Goal: Find specific page/section: Find specific page/section

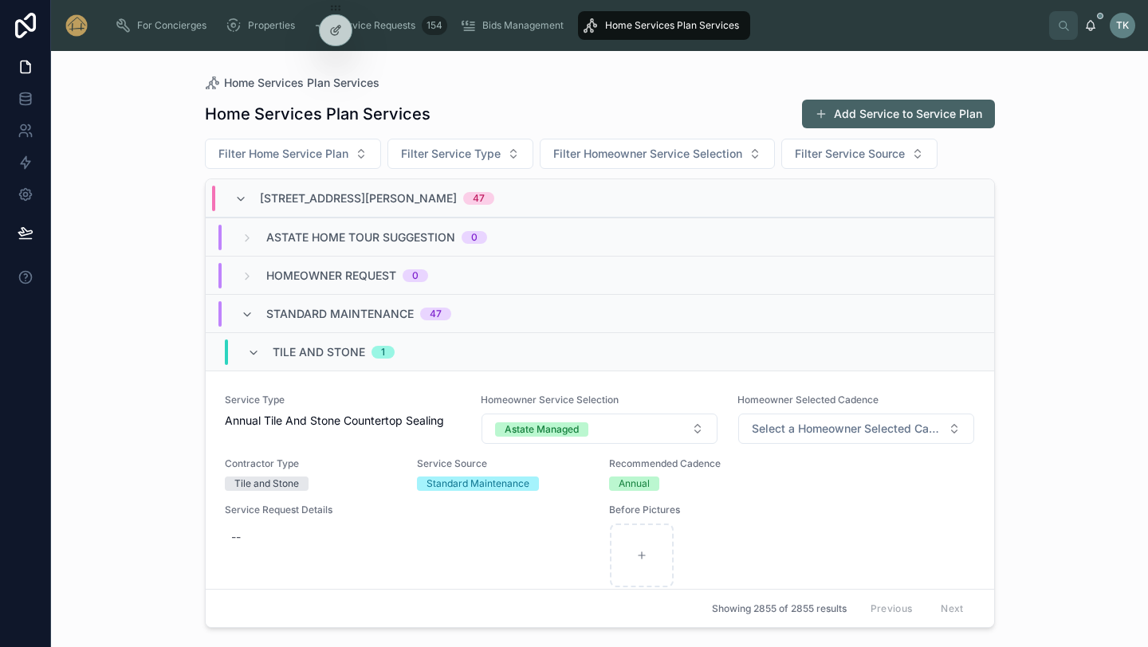
scroll to position [12, 0]
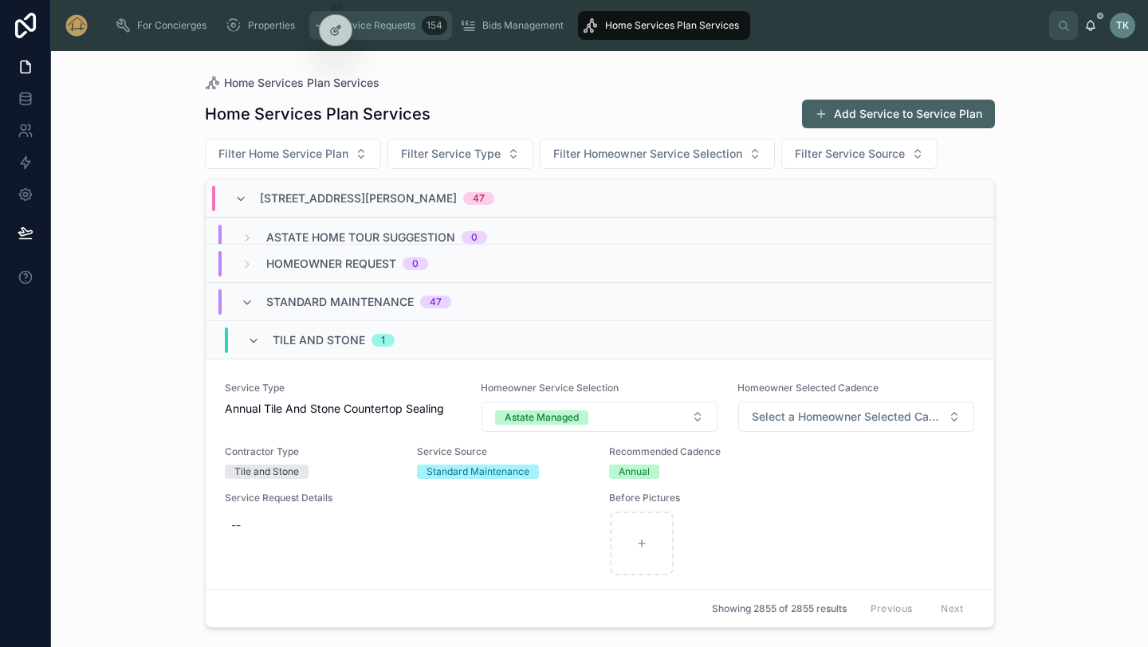
click at [403, 30] on span "Service Requests" at bounding box center [375, 25] width 79 height 13
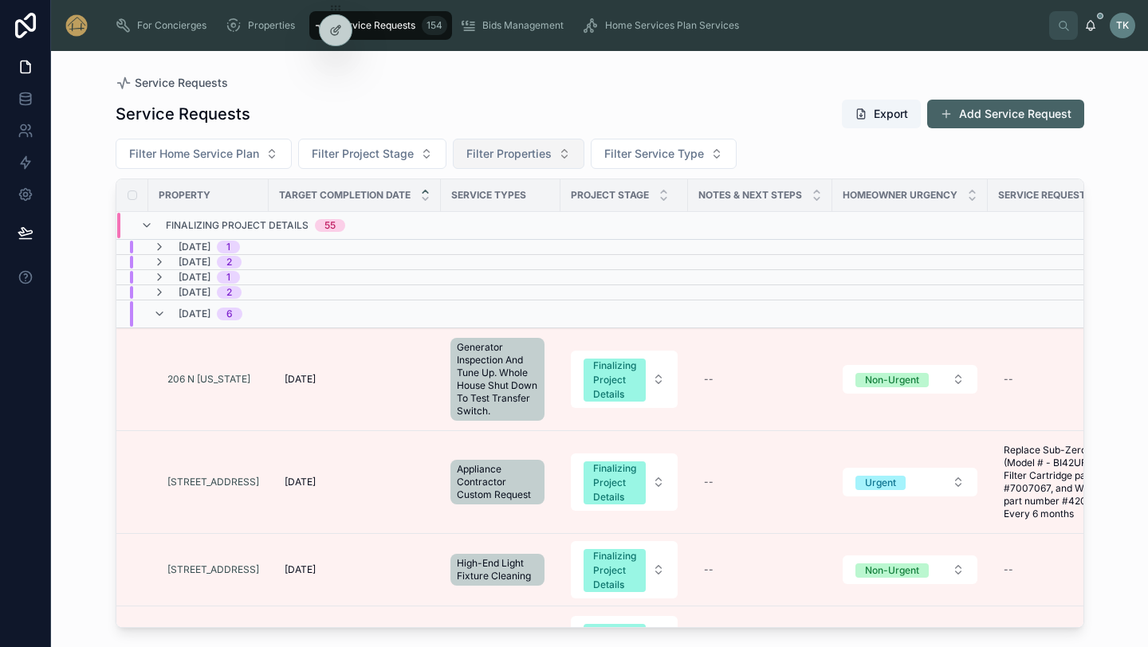
click at [496, 156] on span "Filter Properties" at bounding box center [508, 154] width 85 height 16
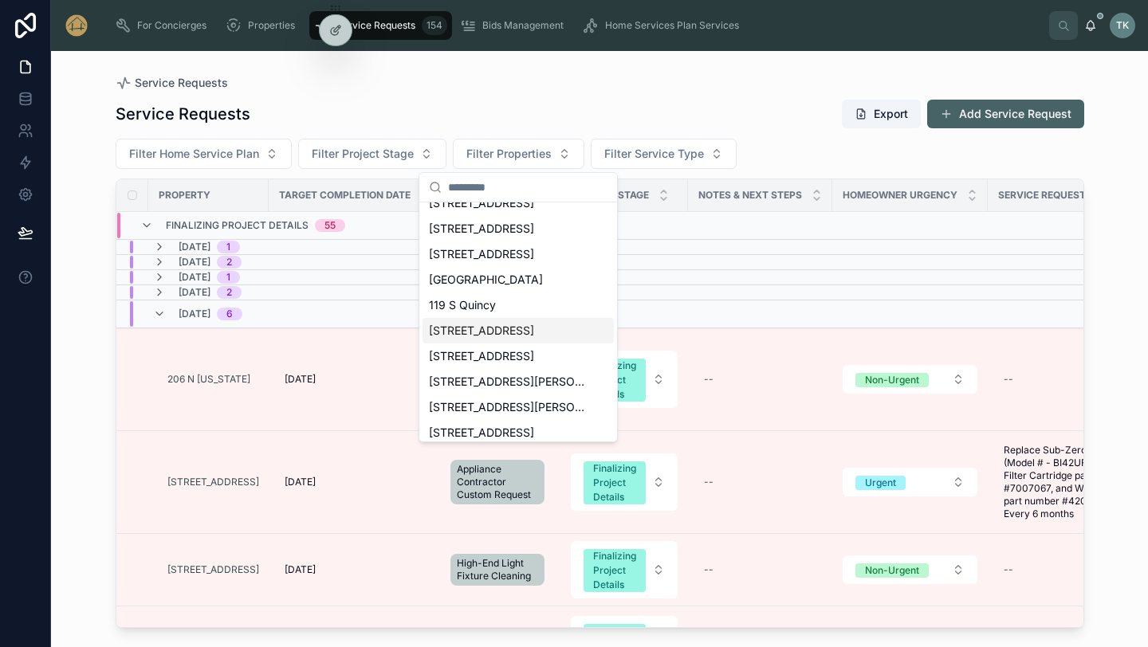
scroll to position [14, 0]
click at [491, 258] on span "[STREET_ADDRESS]" at bounding box center [481, 255] width 105 height 16
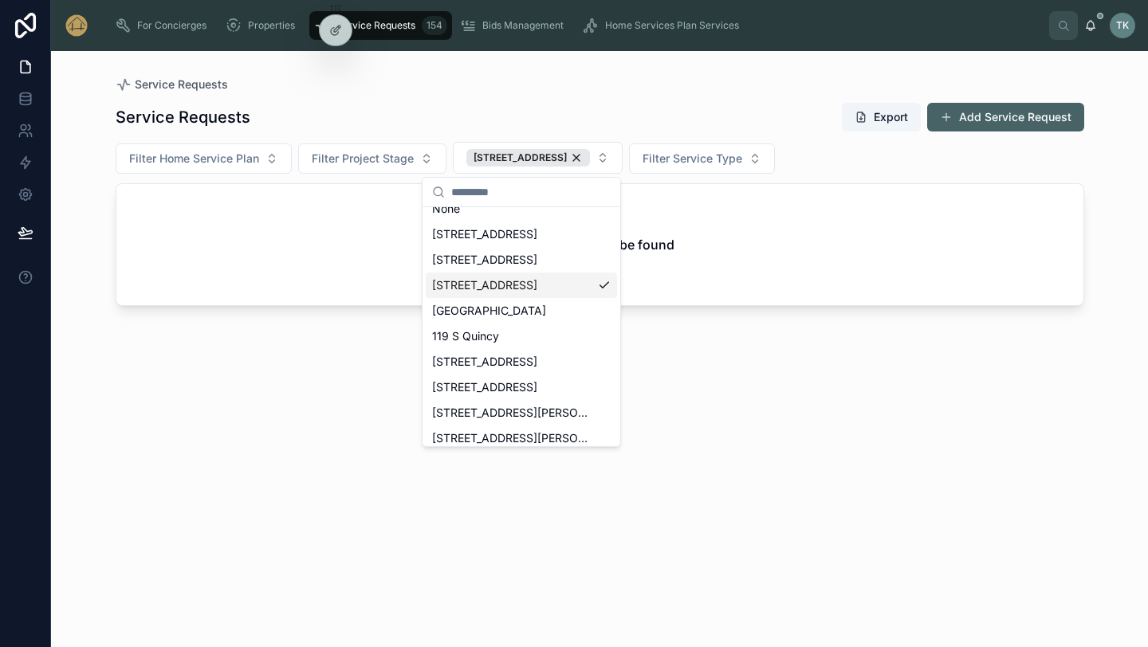
scroll to position [40, 0]
click at [732, 473] on div "Service Requests Export Add Service Request Filter Home Service Plan Filter Pro…" at bounding box center [600, 360] width 968 height 536
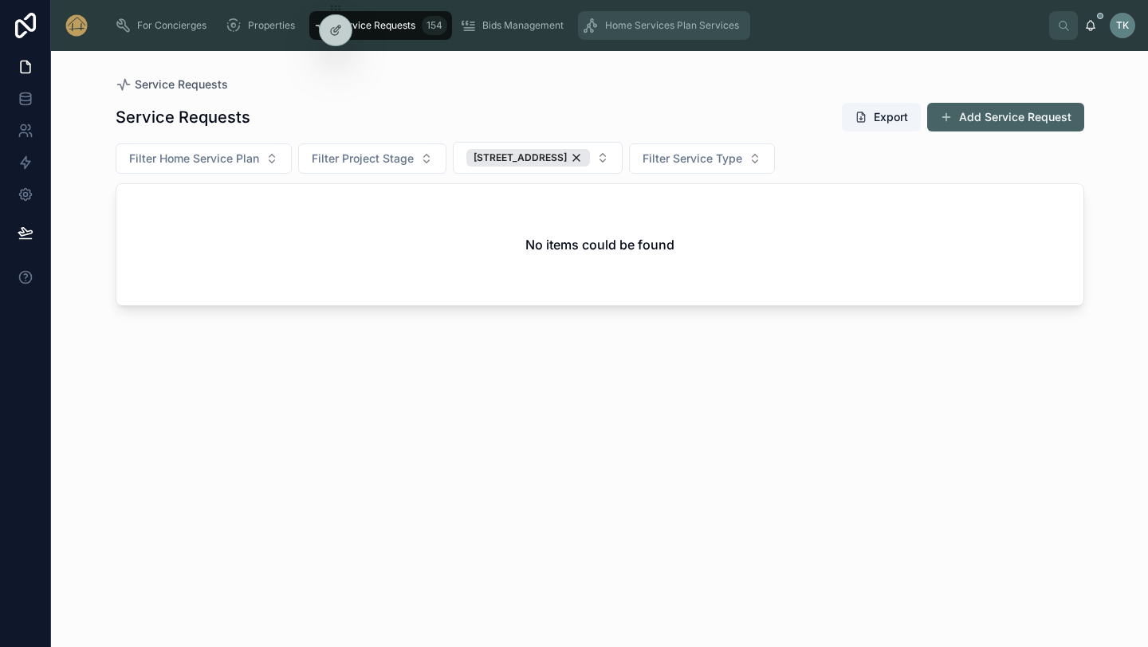
click at [646, 37] on div "Home Services Plan Services" at bounding box center [664, 26] width 163 height 26
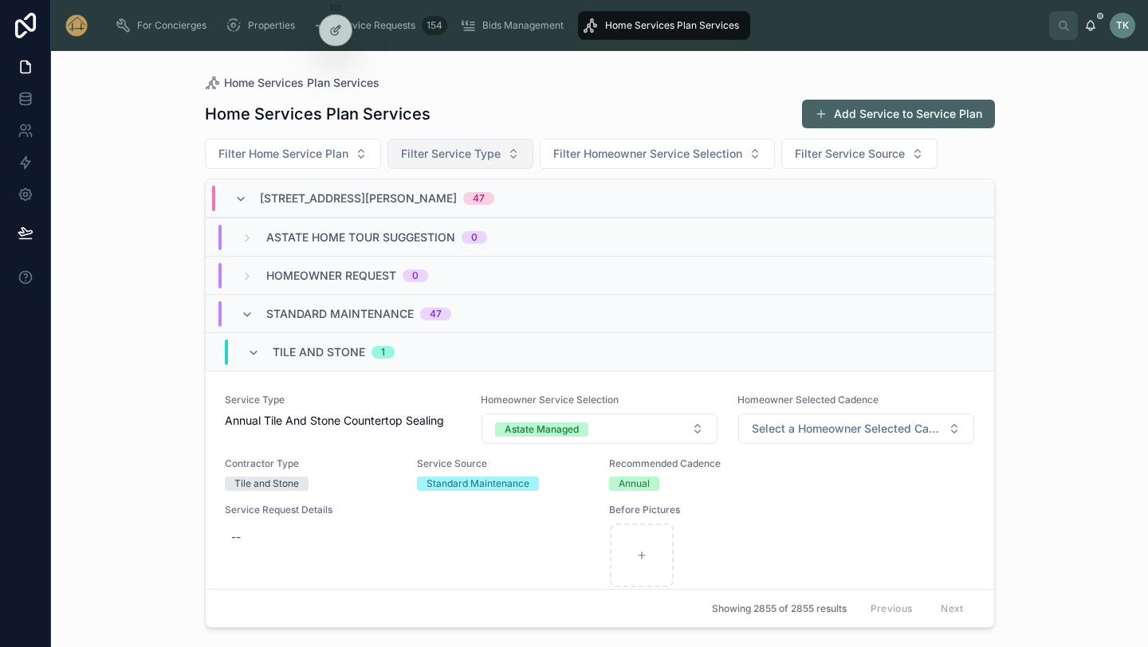
click at [504, 156] on button "Filter Service Type" at bounding box center [460, 154] width 146 height 30
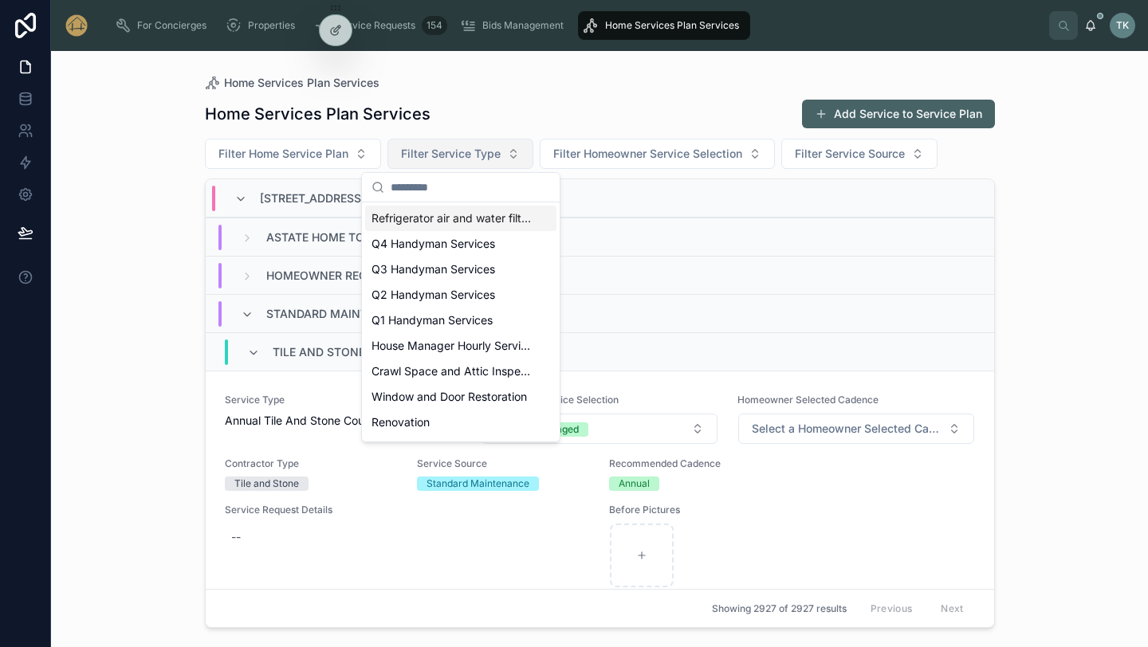
click at [504, 156] on button "Filter Service Type" at bounding box center [460, 154] width 146 height 30
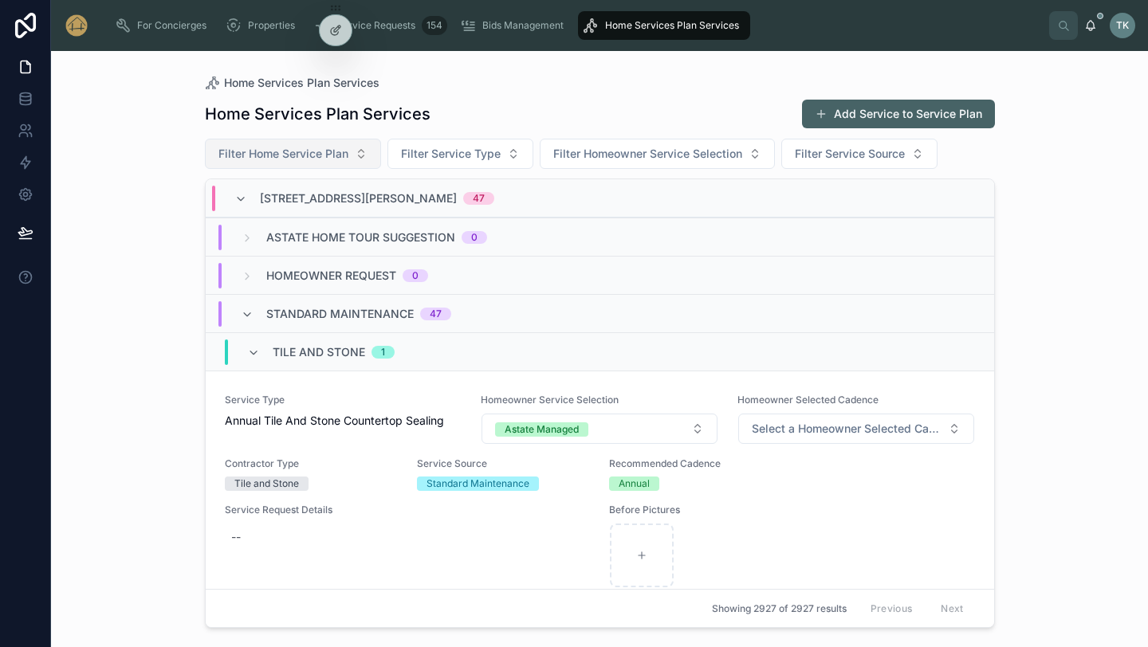
click at [354, 151] on button "Filter Home Service Plan" at bounding box center [293, 154] width 176 height 30
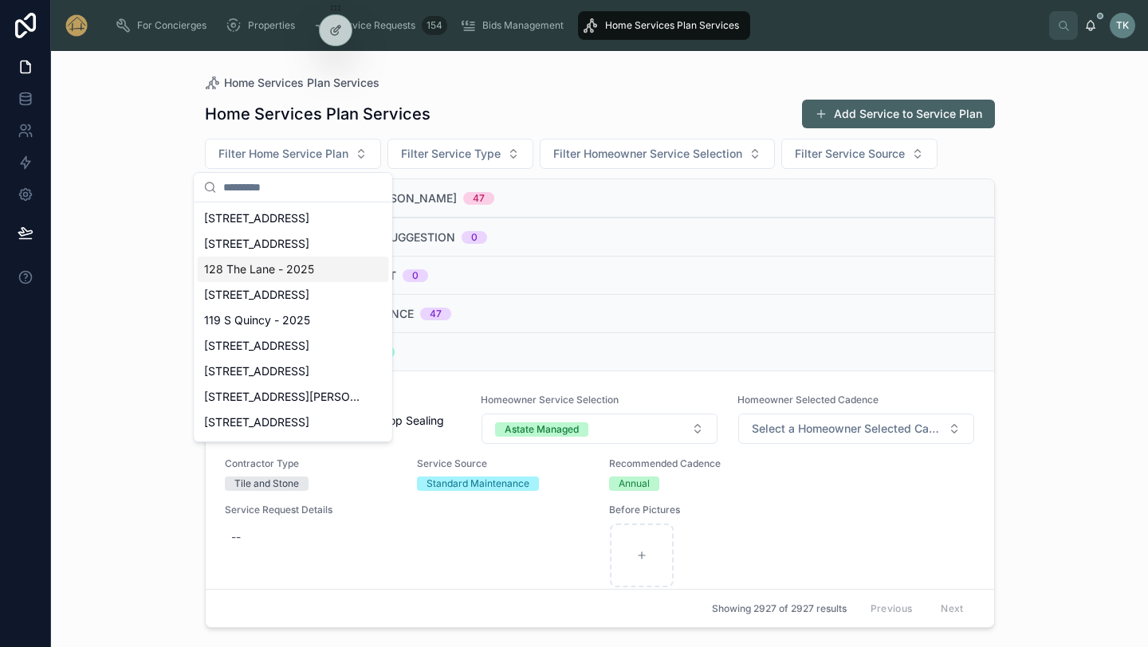
click at [287, 269] on span "128 The Lane - 2025" at bounding box center [259, 269] width 110 height 16
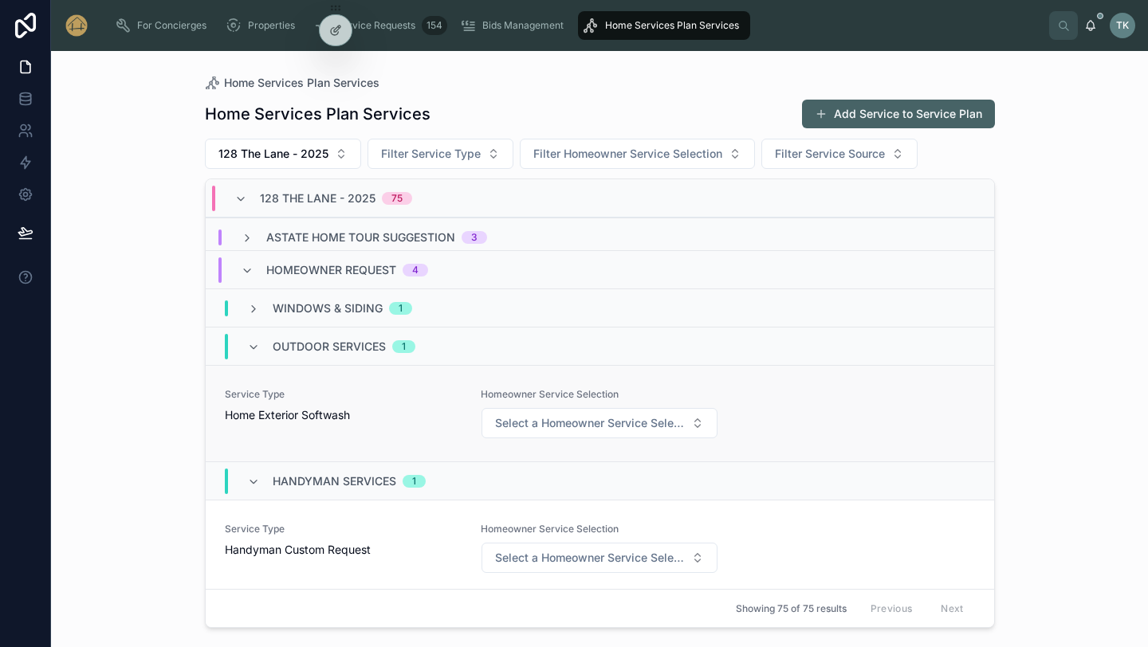
scroll to position [6, 0]
click at [275, 239] on span "Astate Home Tour Suggestion" at bounding box center [360, 238] width 189 height 16
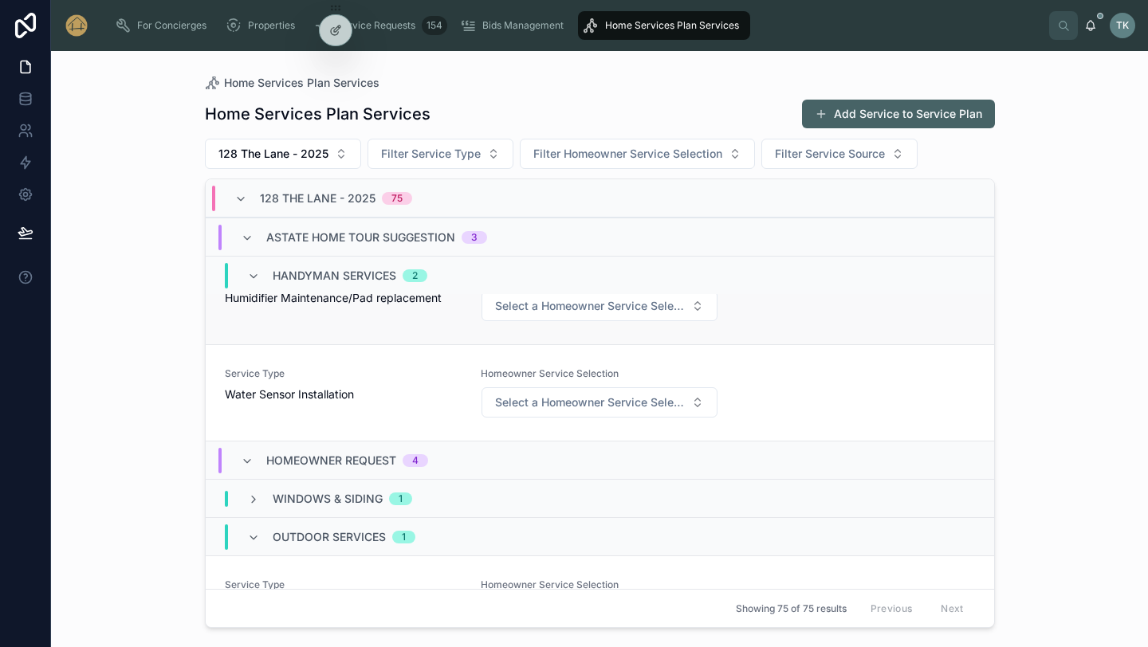
scroll to position [214, 0]
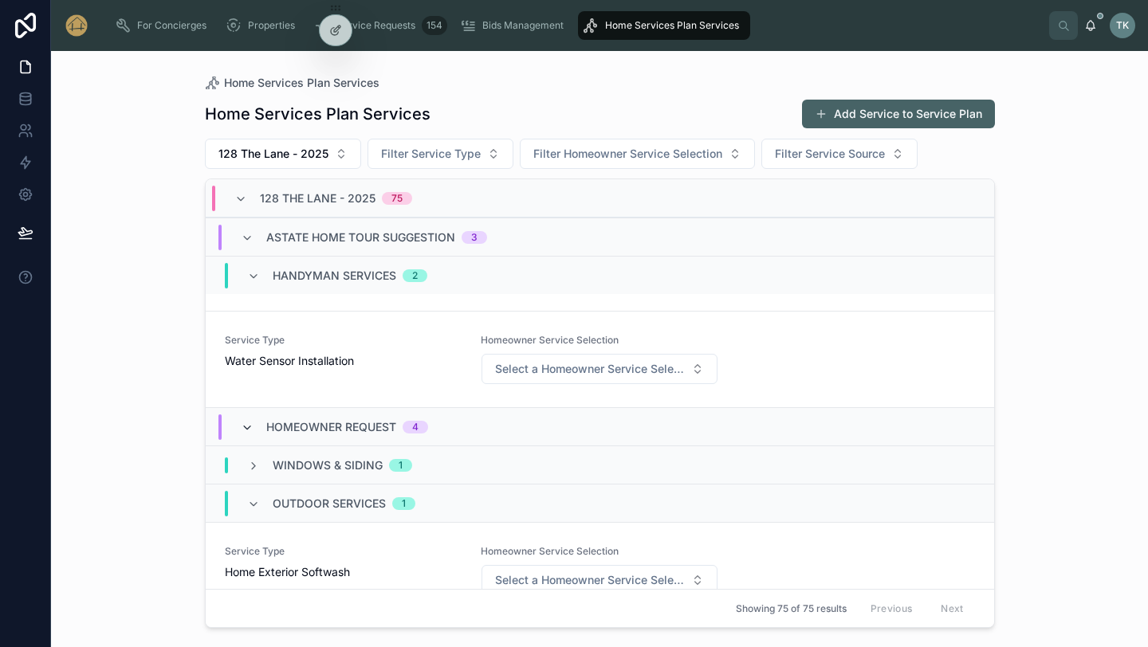
click at [249, 428] on icon at bounding box center [247, 428] width 13 height 13
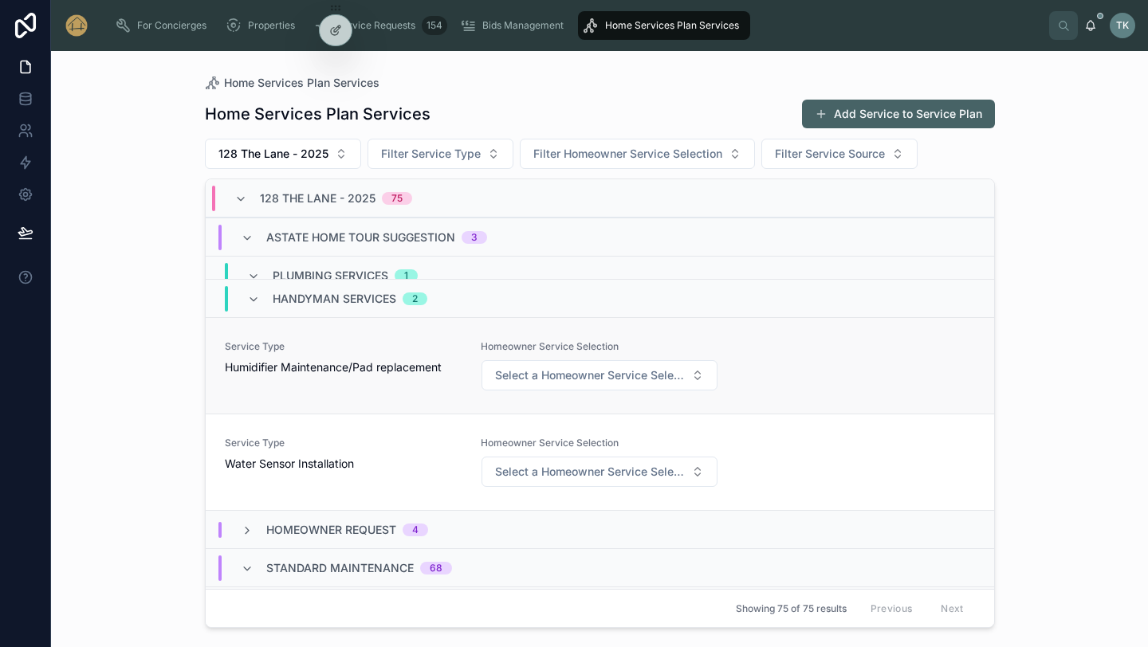
scroll to position [216, 0]
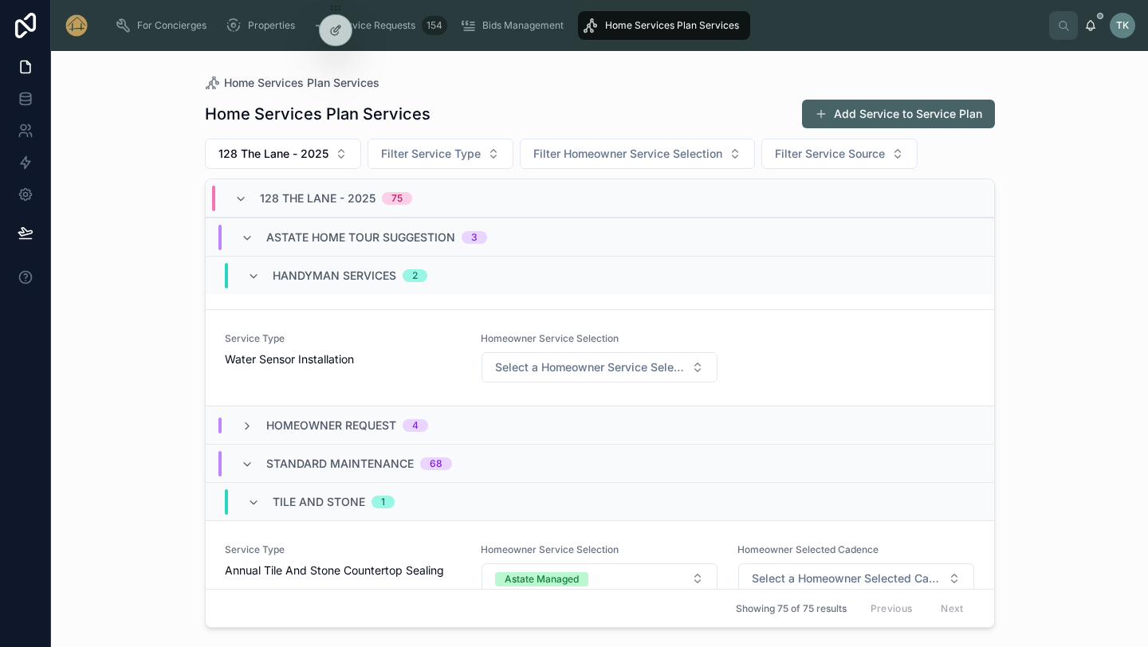
click at [341, 427] on span "Homeowner Request" at bounding box center [331, 426] width 130 height 16
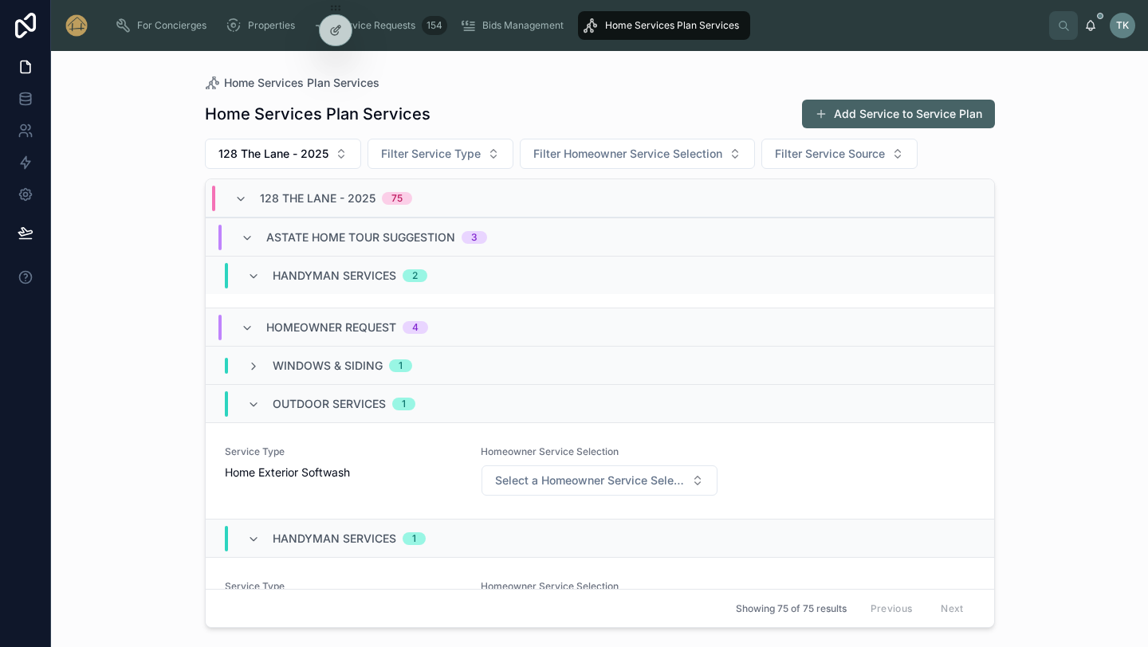
scroll to position [320, 0]
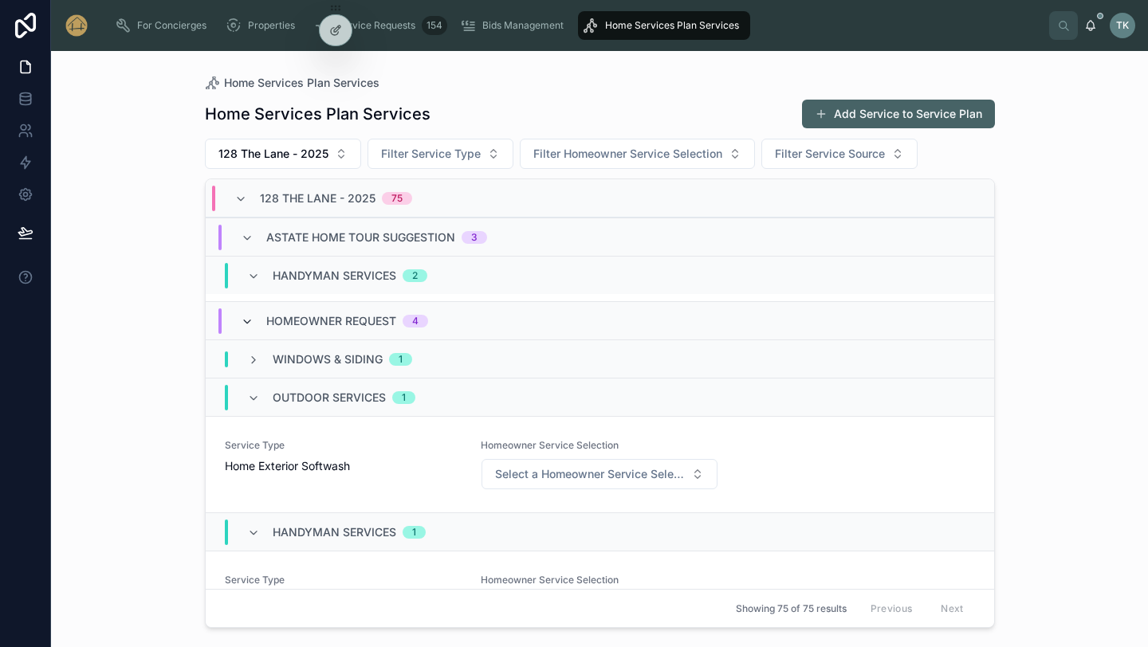
click at [249, 323] on icon at bounding box center [247, 322] width 13 height 13
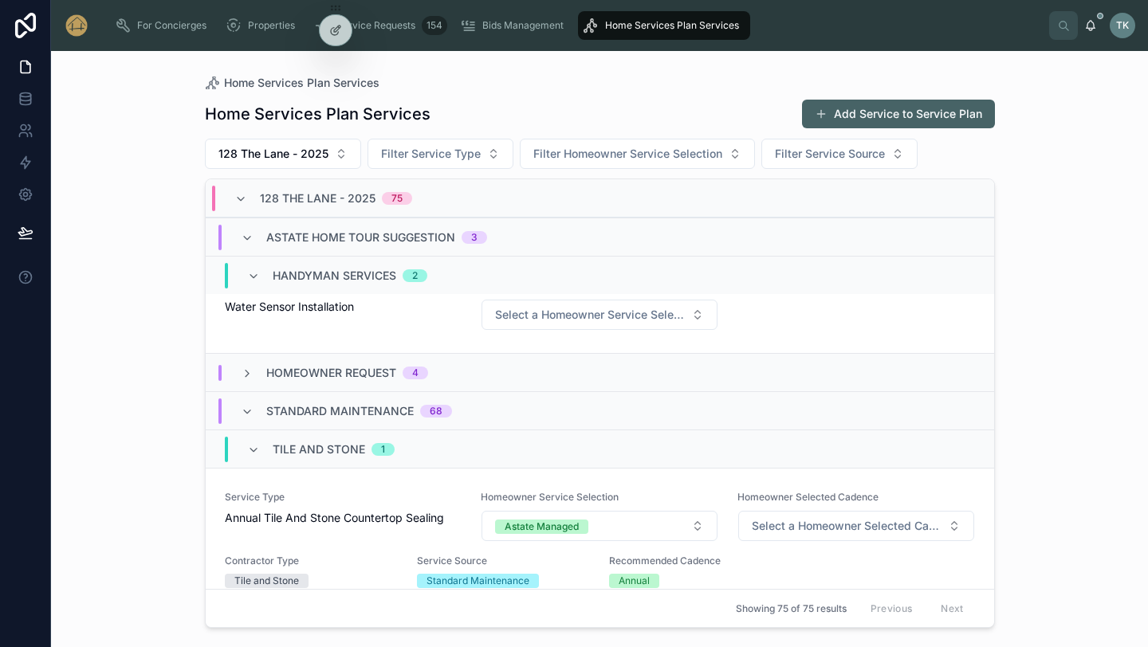
scroll to position [269, 0]
click at [254, 448] on icon at bounding box center [253, 449] width 13 height 13
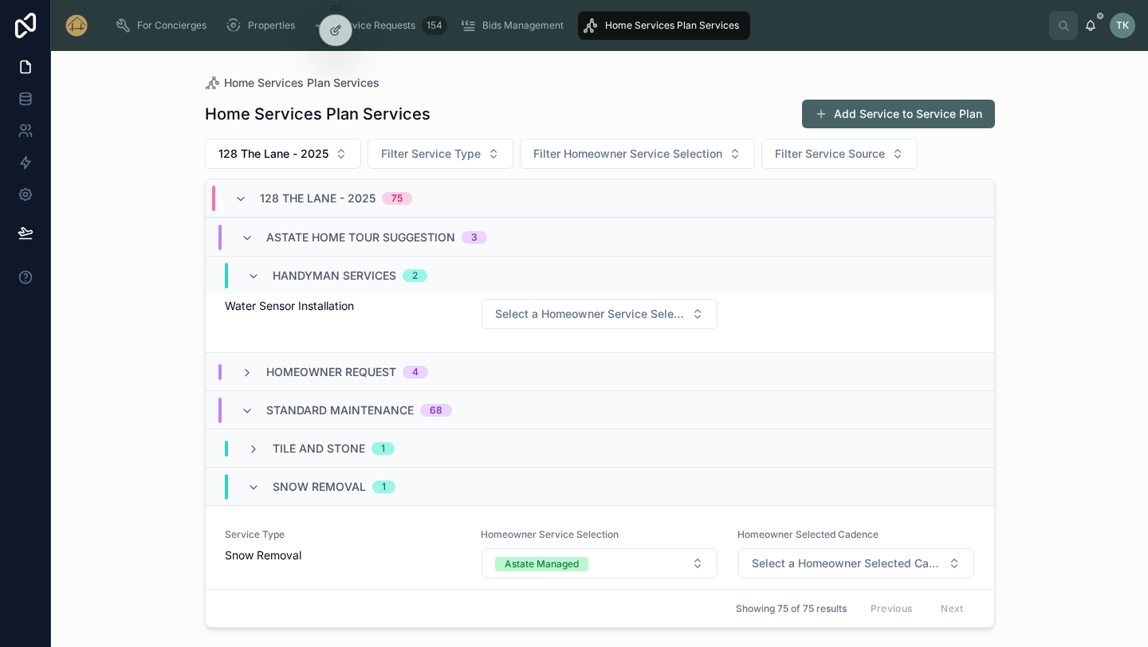
scroll to position [0, 0]
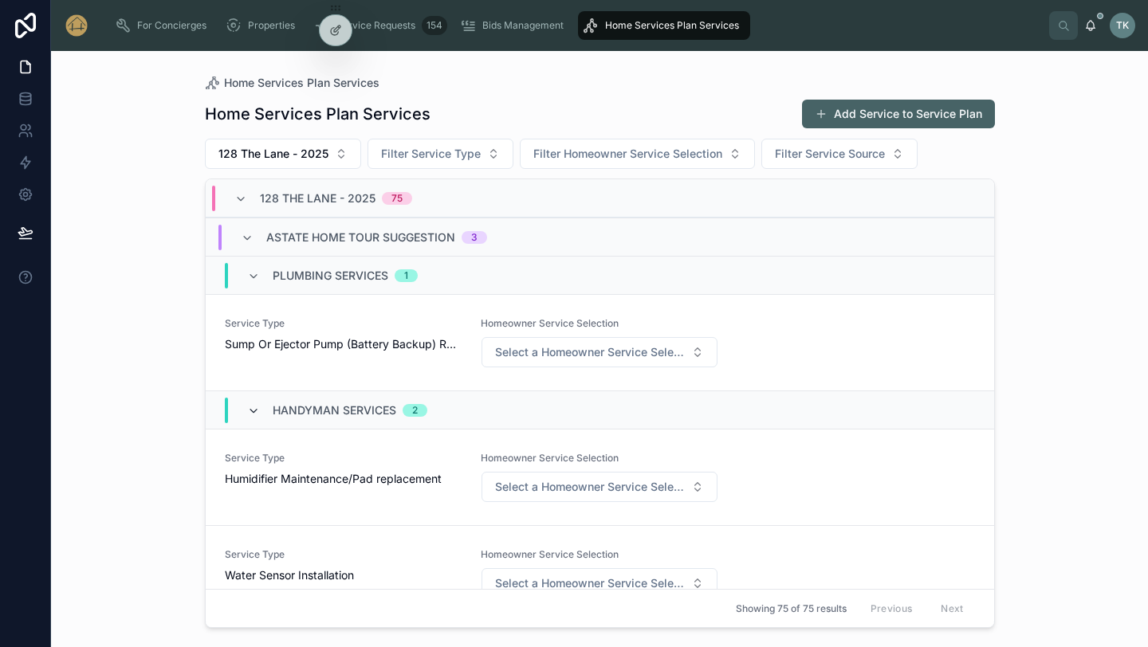
click at [257, 410] on icon at bounding box center [253, 411] width 13 height 13
